Goal: Navigation & Orientation: Find specific page/section

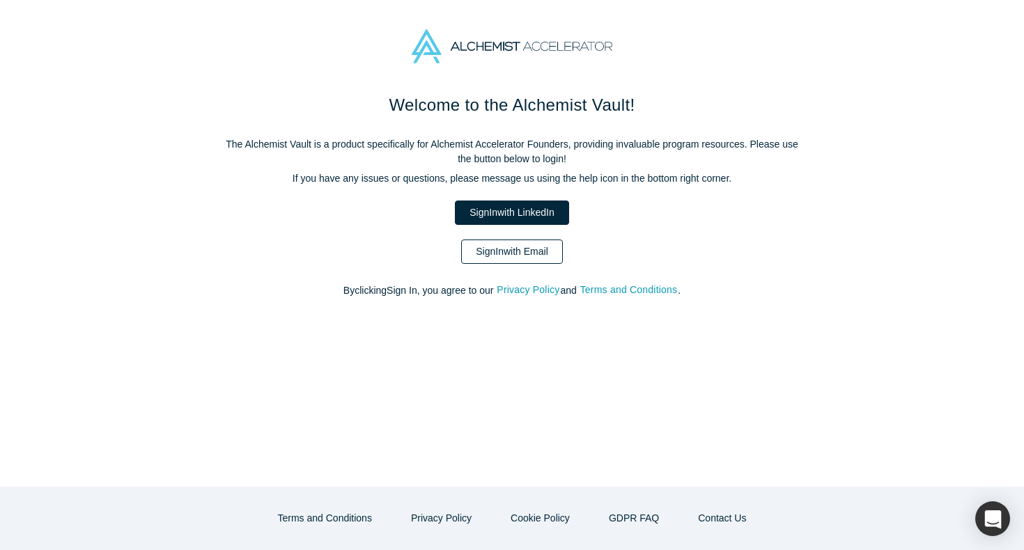
click at [553, 255] on link "Sign In with Email" at bounding box center [512, 252] width 102 height 24
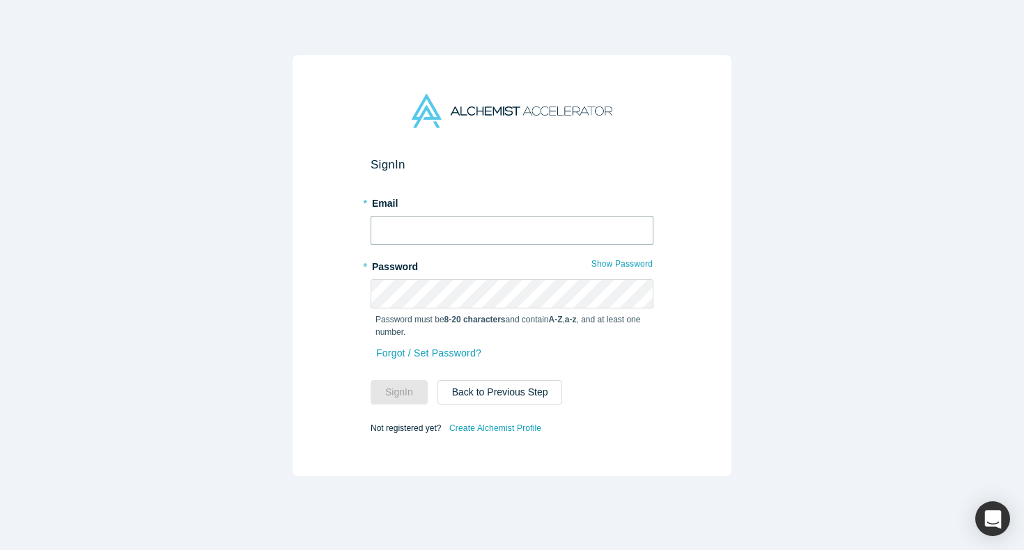
click at [419, 225] on input "text" at bounding box center [511, 230] width 283 height 29
type input "[EMAIL_ADDRESS][DOMAIN_NAME]"
